Goal: Task Accomplishment & Management: Manage account settings

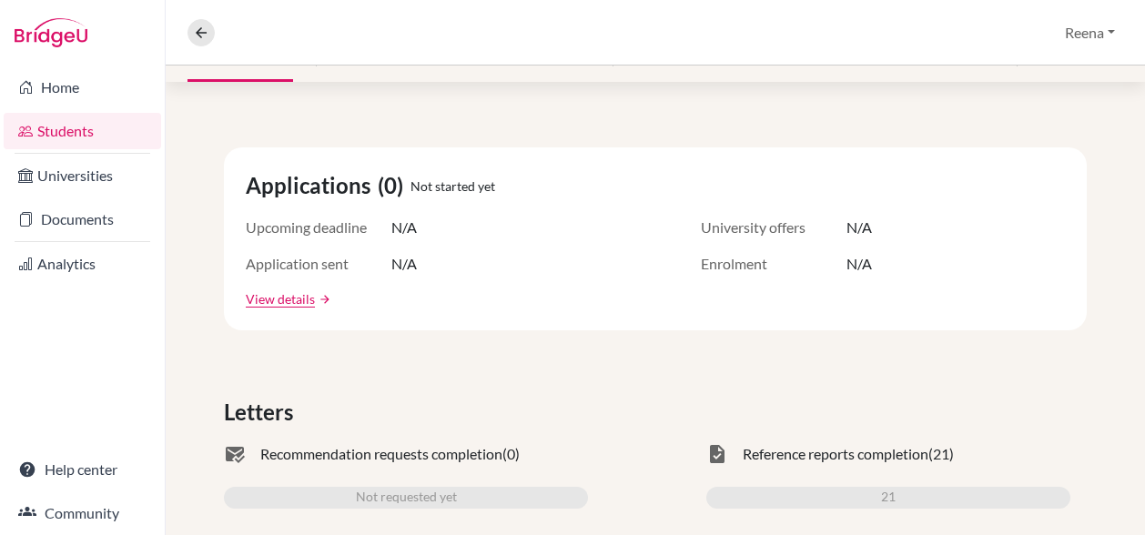
scroll to position [259, 0]
click at [290, 298] on link "View details" at bounding box center [280, 297] width 69 height 19
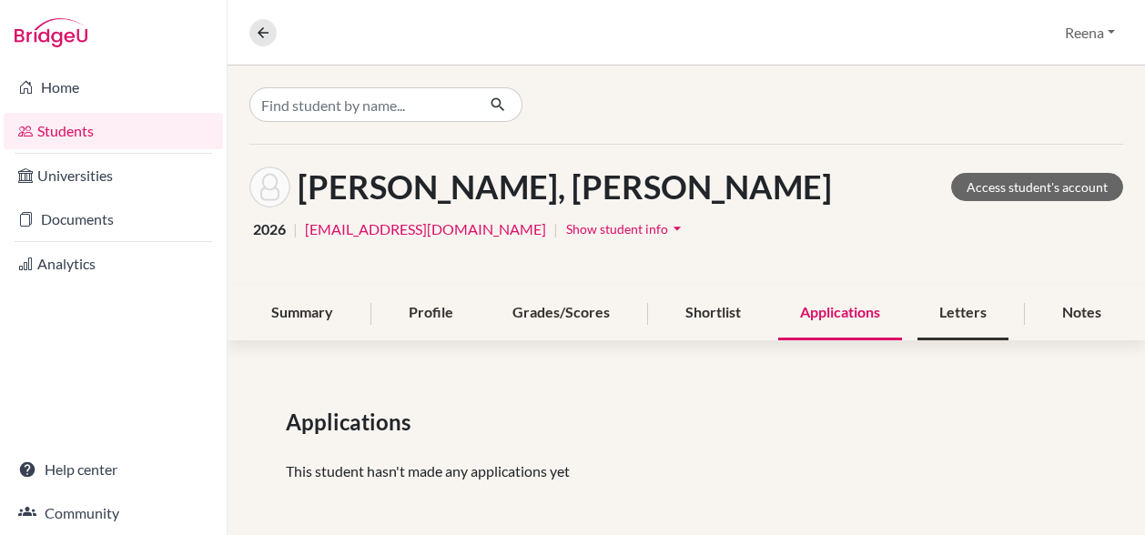
click at [942, 314] on div "Letters" at bounding box center [962, 314] width 91 height 54
click at [939, 308] on div "Letters" at bounding box center [962, 314] width 91 height 54
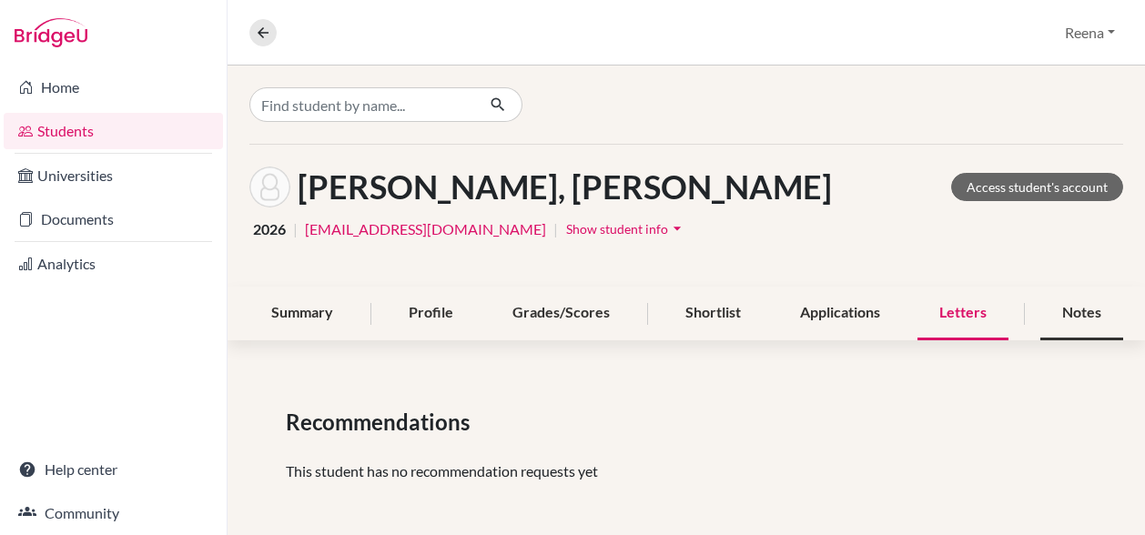
click at [1065, 310] on div "Notes" at bounding box center [1081, 314] width 83 height 54
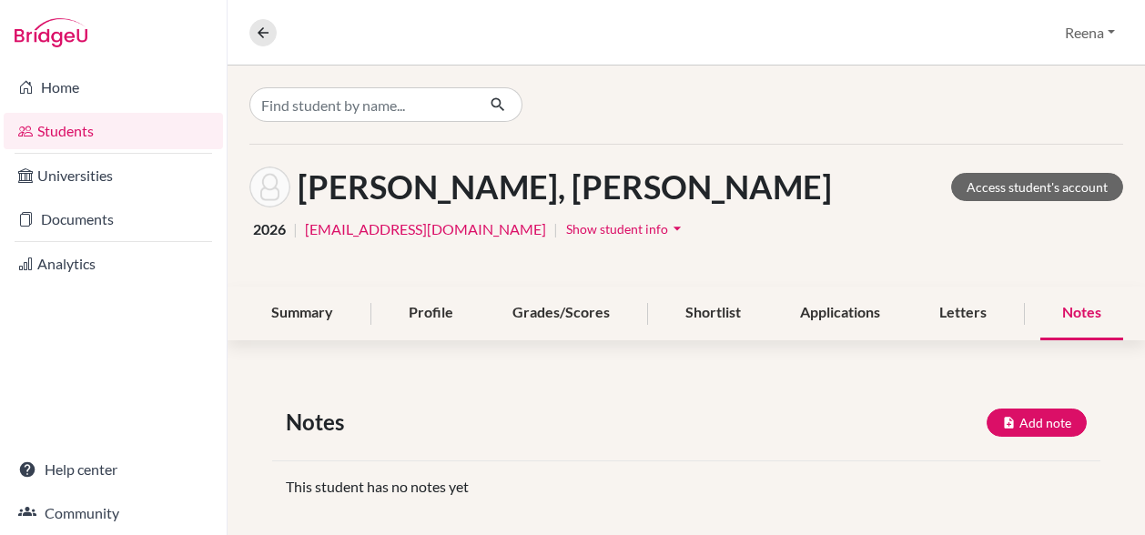
scroll to position [19, 0]
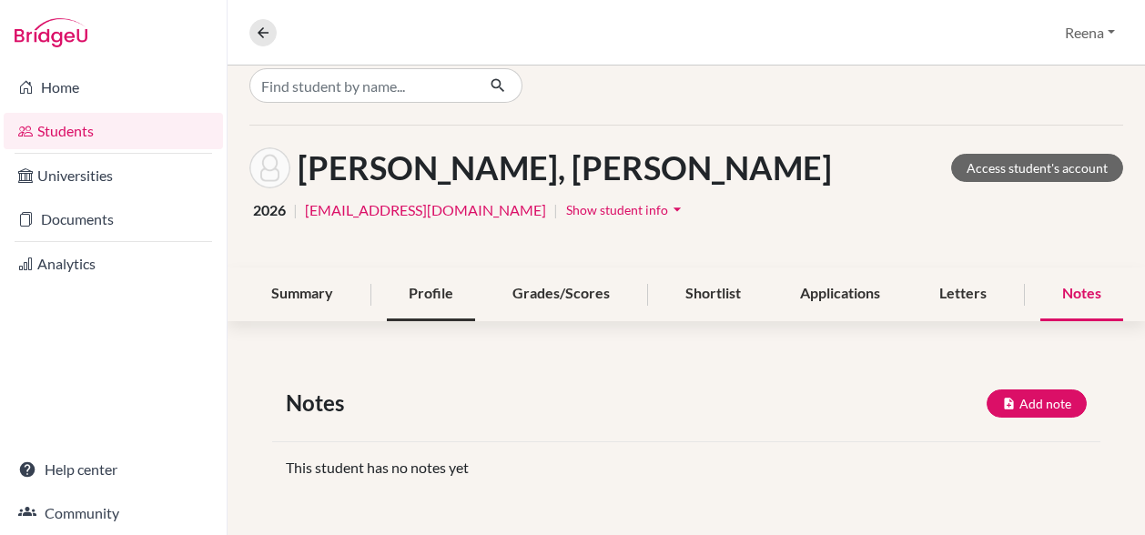
click at [427, 285] on div "Profile" at bounding box center [431, 295] width 88 height 54
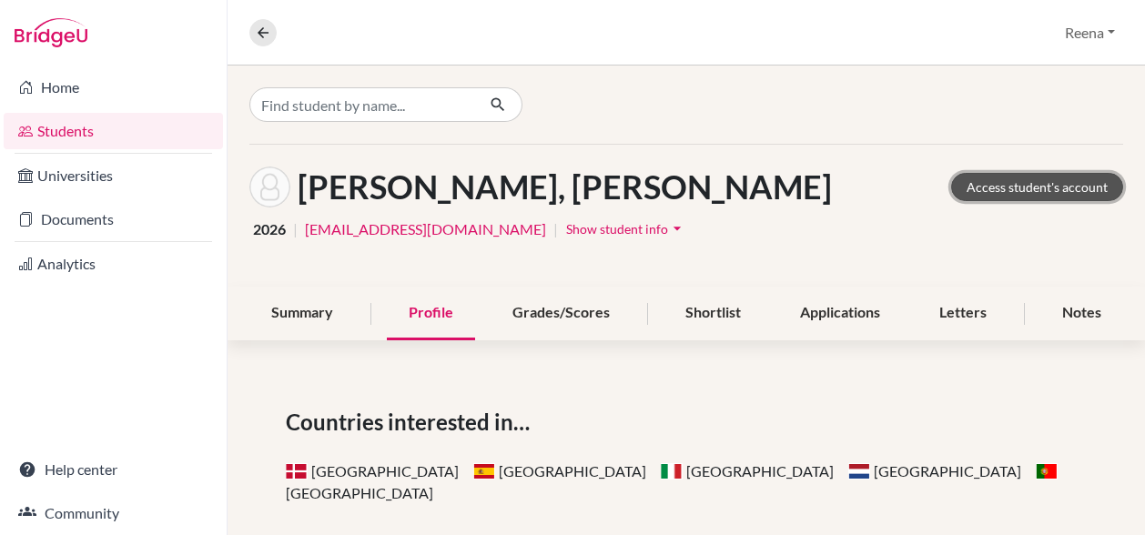
click at [965, 190] on link "Access student's account" at bounding box center [1037, 187] width 172 height 28
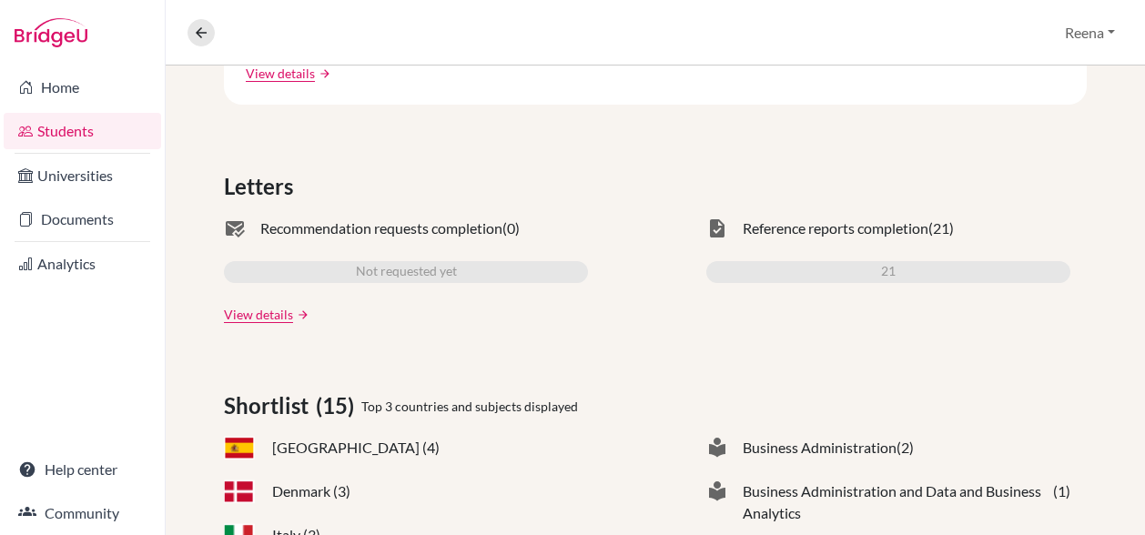
scroll to position [488, 0]
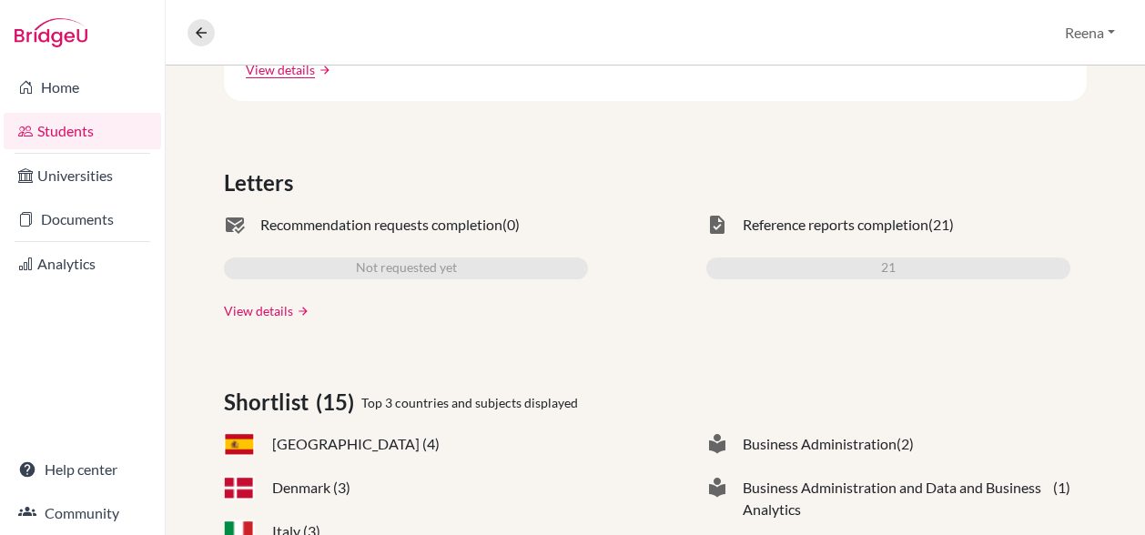
click at [260, 316] on link "View details" at bounding box center [258, 310] width 69 height 19
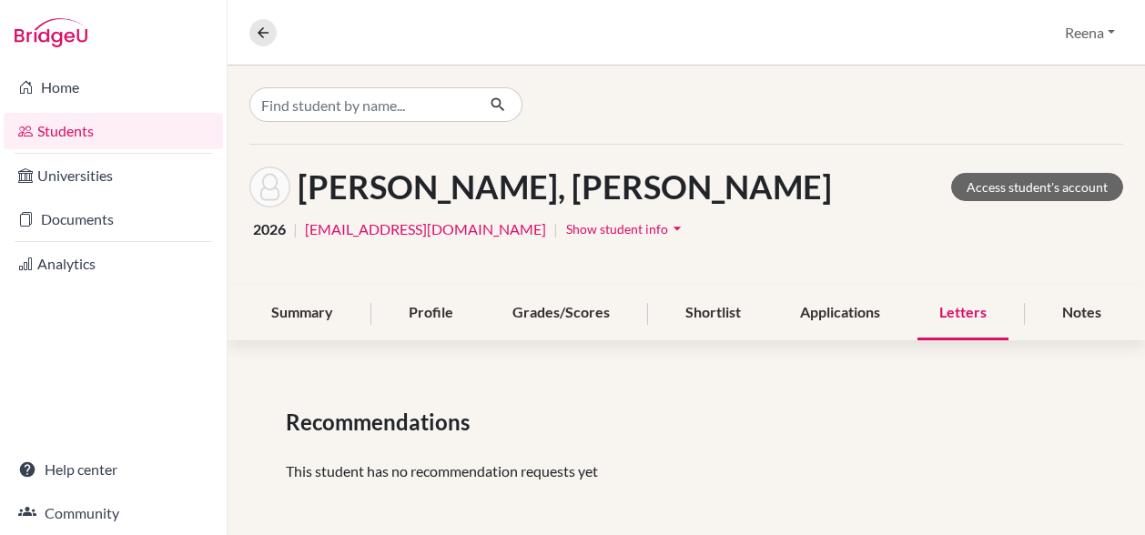
click at [566, 236] on span "Show student info" at bounding box center [617, 228] width 102 height 15
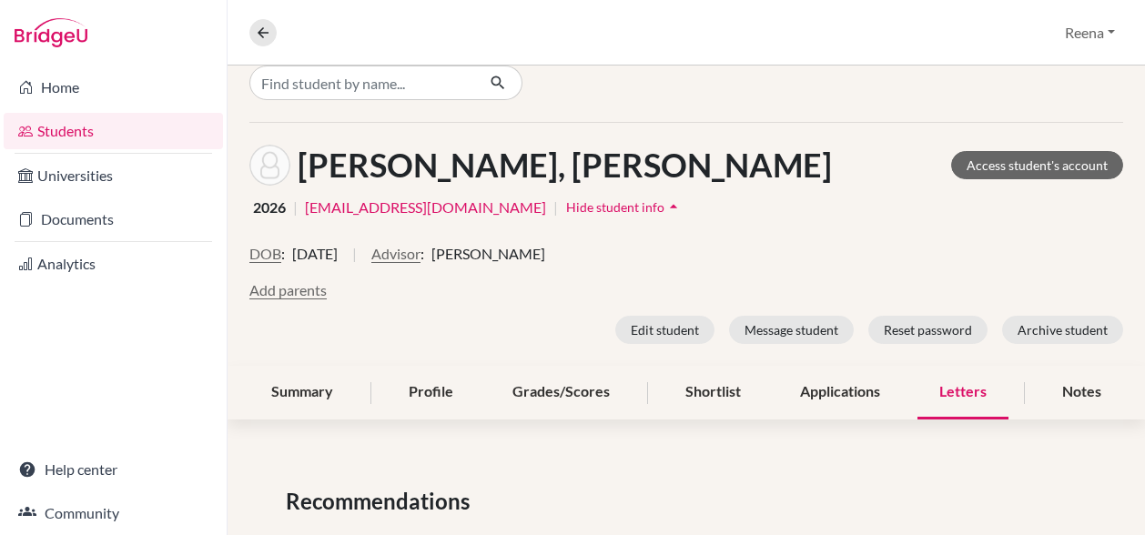
scroll to position [18, 0]
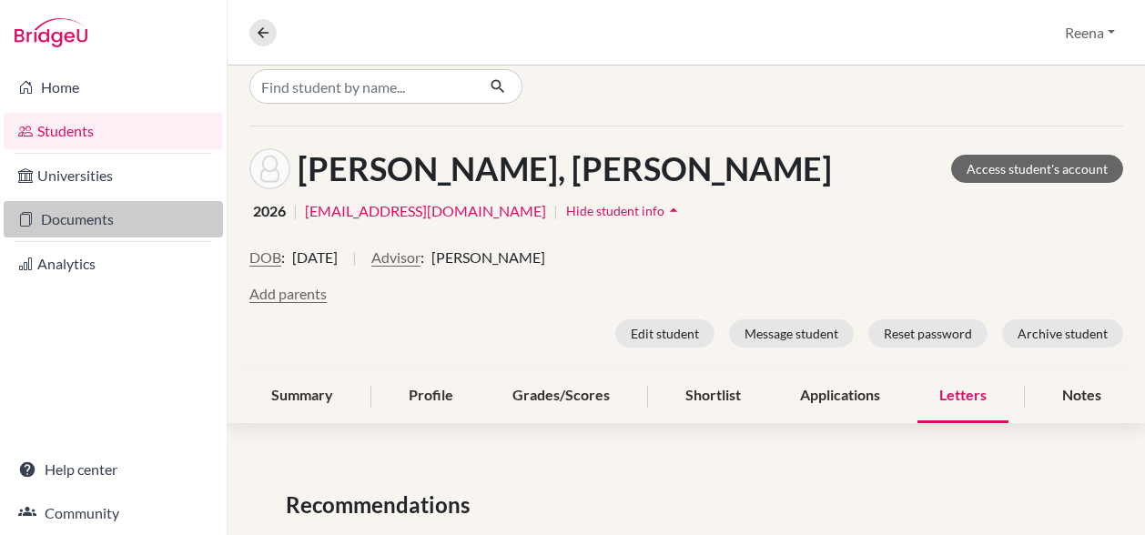
click at [106, 216] on link "Documents" at bounding box center [113, 219] width 219 height 36
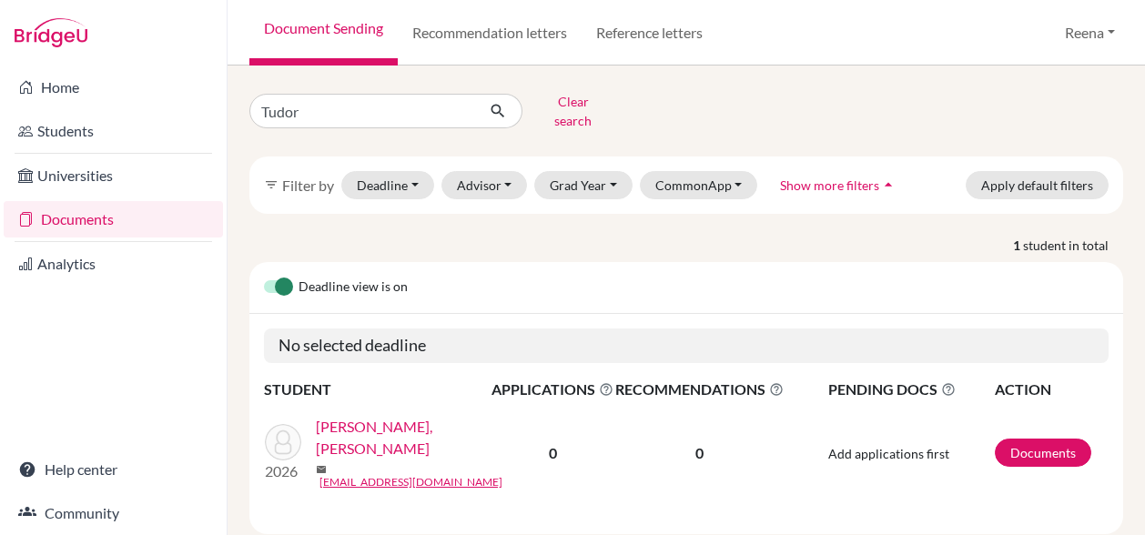
scroll to position [12, 0]
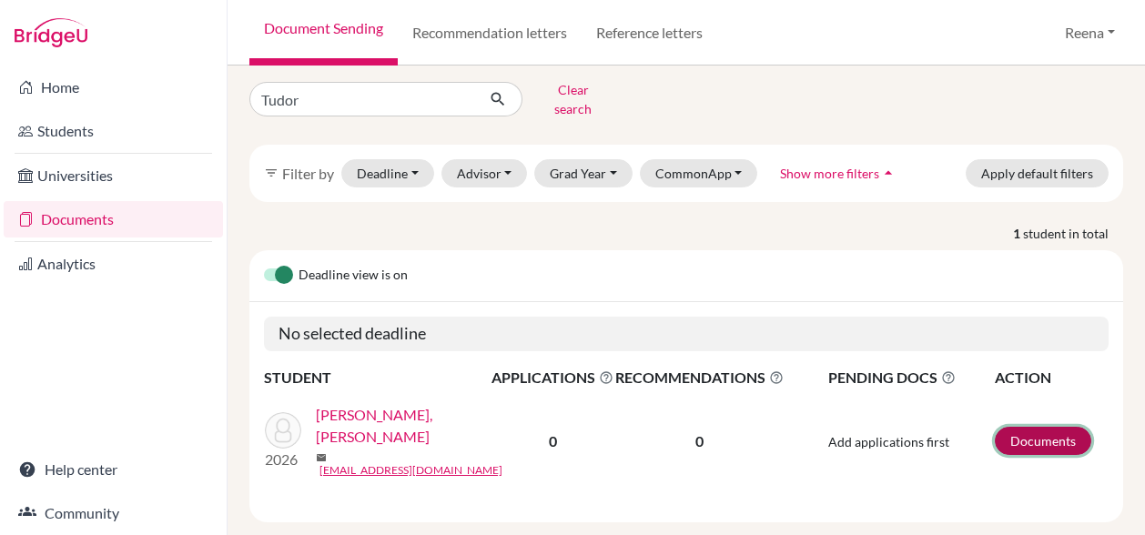
click at [995, 427] on link "Documents" at bounding box center [1043, 441] width 96 height 28
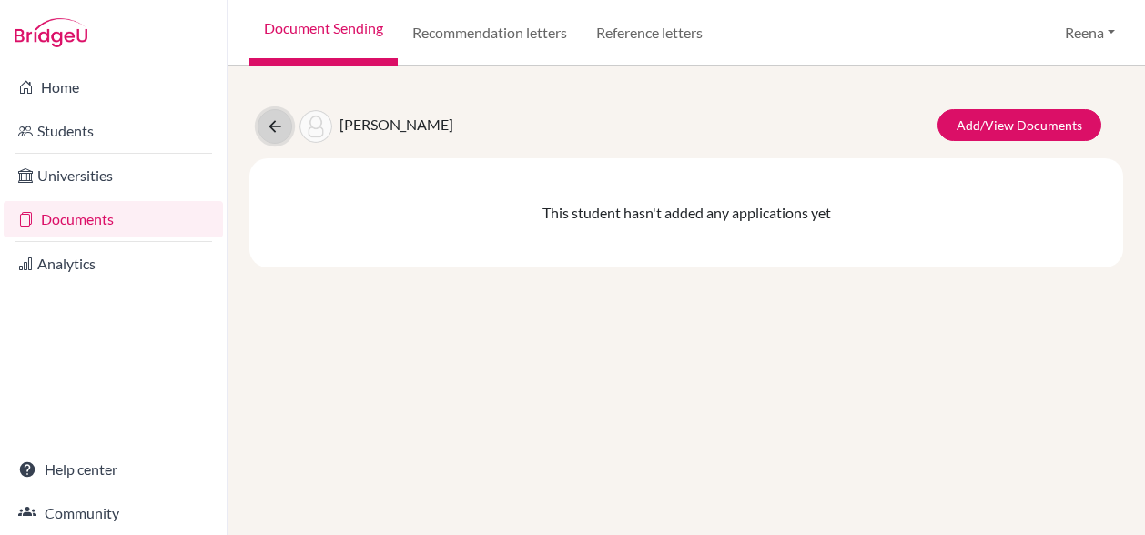
click at [268, 125] on icon at bounding box center [275, 126] width 18 height 18
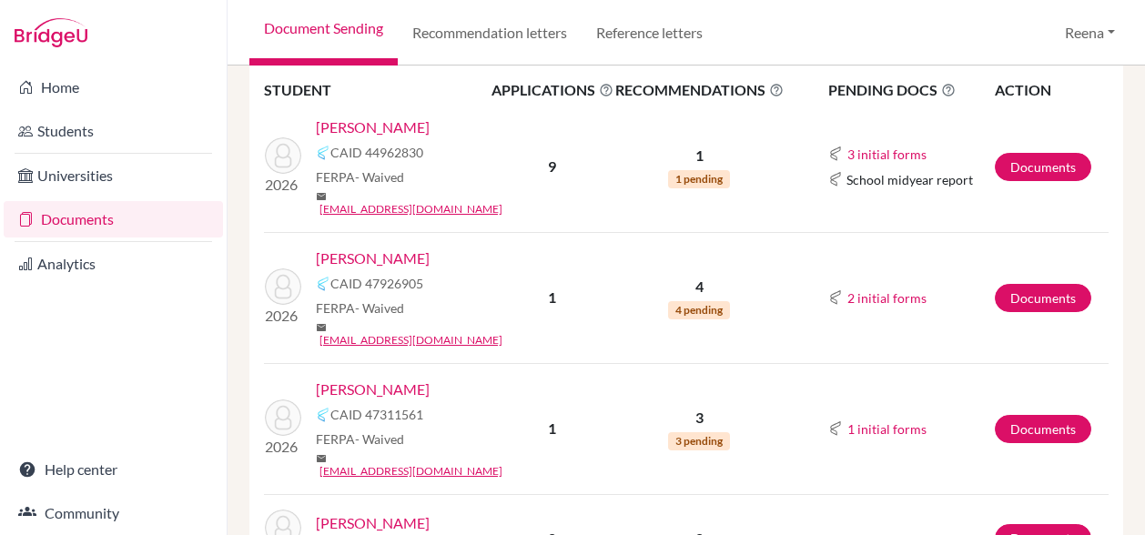
scroll to position [293, 0]
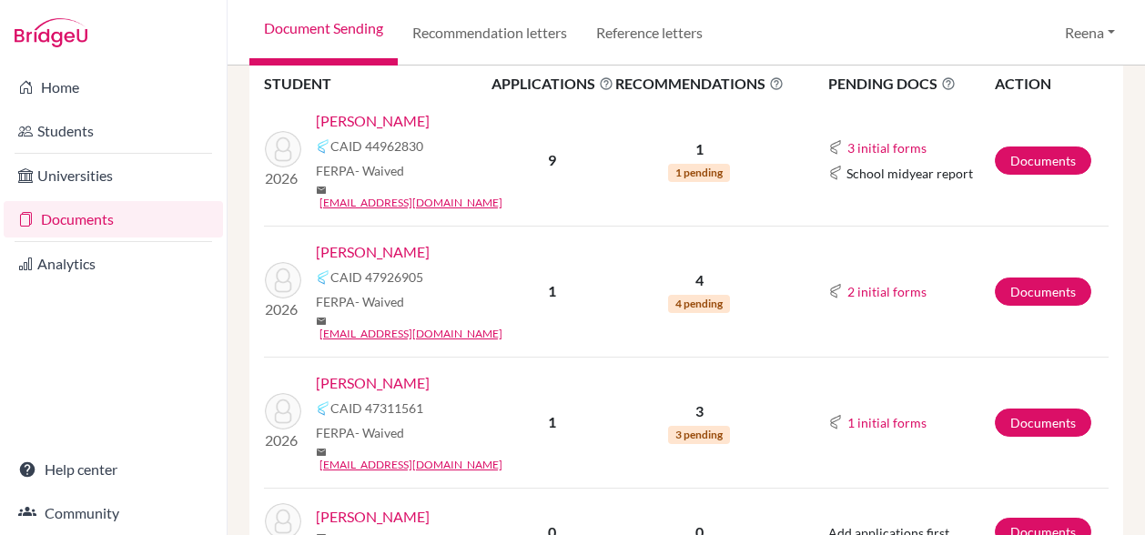
click at [698, 295] on span "4 pending" at bounding box center [699, 304] width 62 height 18
click at [1020, 285] on link "Documents" at bounding box center [1043, 292] width 96 height 28
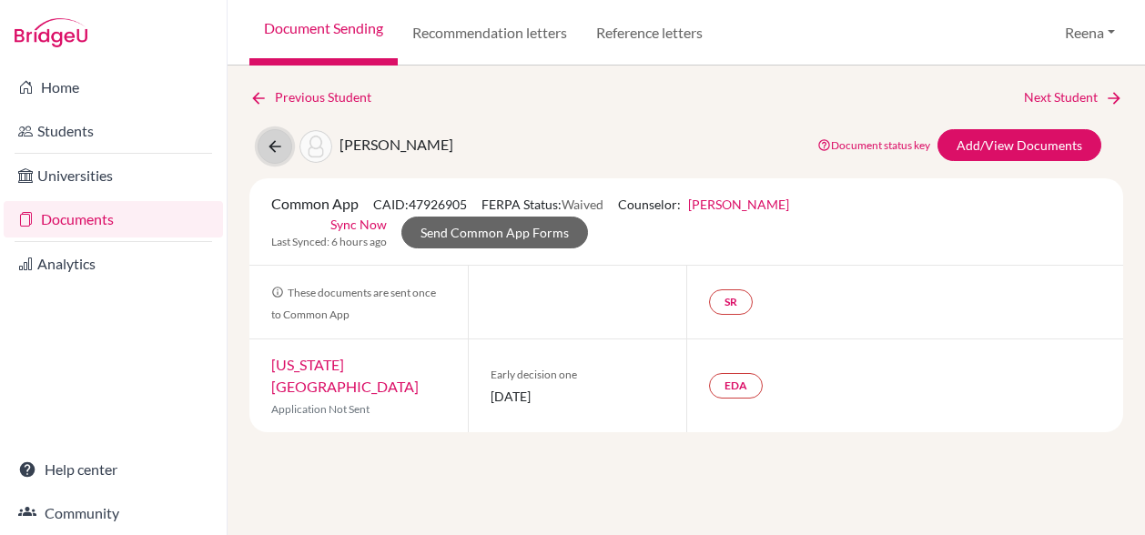
click at [271, 147] on icon at bounding box center [275, 146] width 18 height 18
